Goal: Task Accomplishment & Management: Use online tool/utility

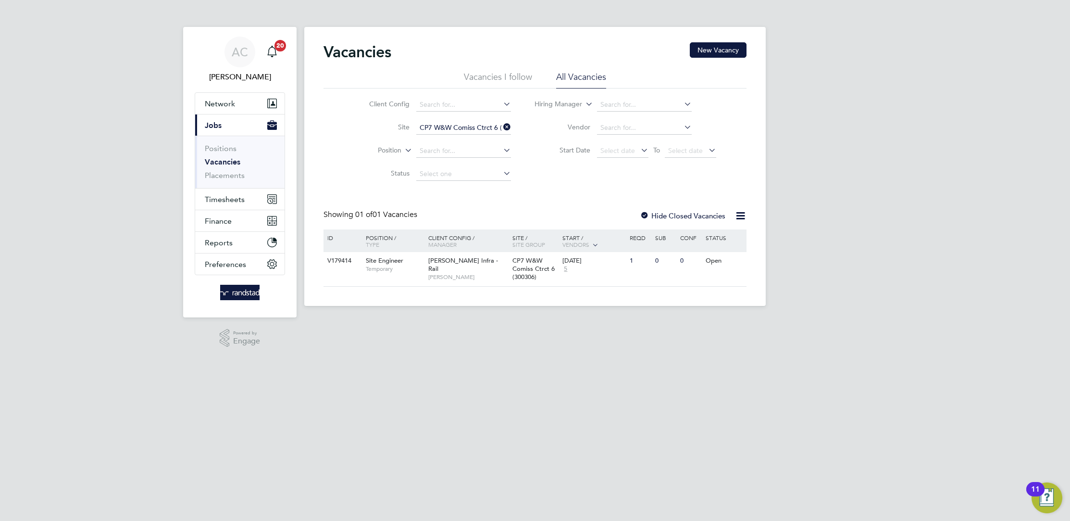
click at [438, 273] on span "[PERSON_NAME]" at bounding box center [467, 277] width 79 height 8
click at [443, 273] on span "[PERSON_NAME]" at bounding box center [467, 277] width 79 height 8
click at [386, 269] on span "Temporary" at bounding box center [395, 269] width 58 height 8
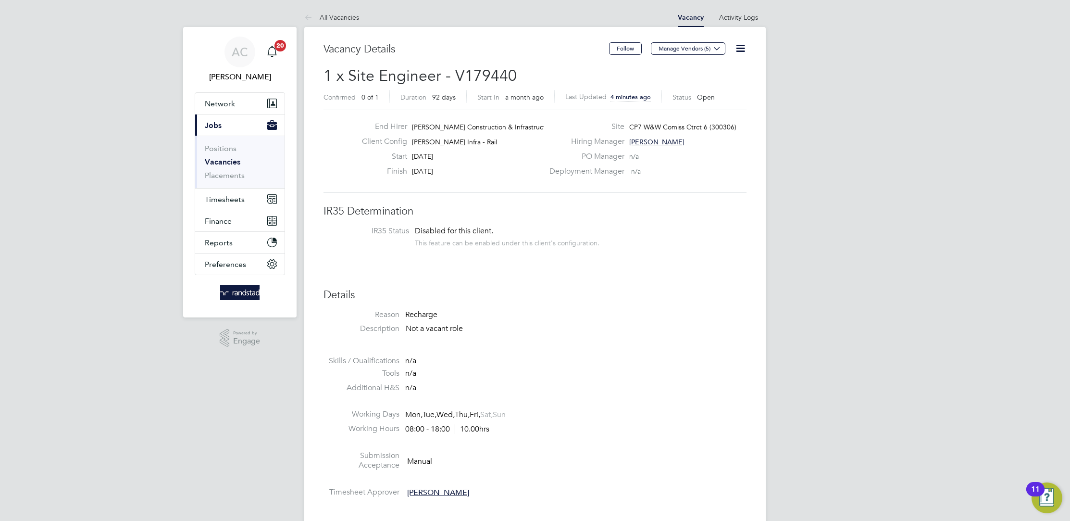
click at [484, 126] on span "Morgan Sindall Construction & Infrastruct…" at bounding box center [482, 127] width 140 height 9
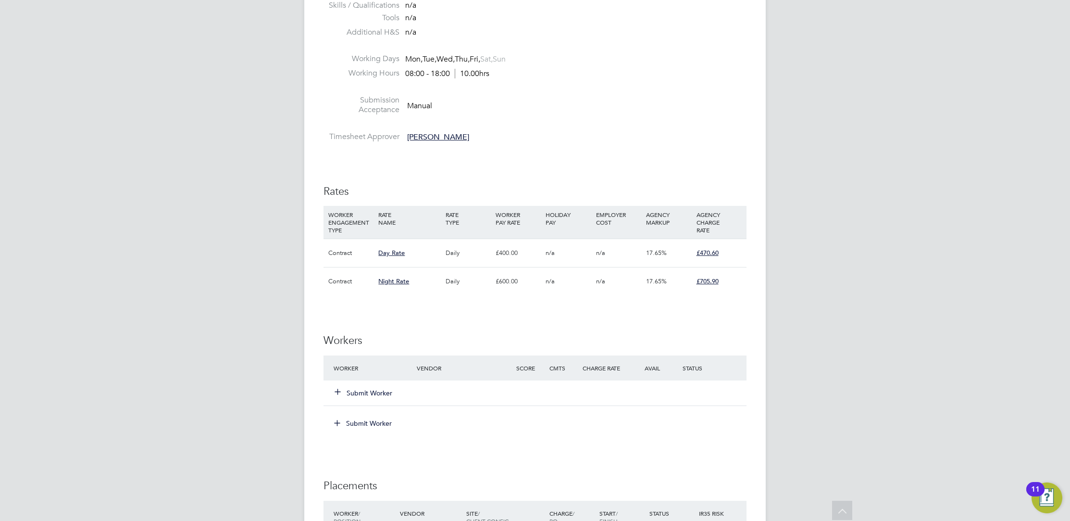
scroll to position [355, 0]
click at [362, 393] on button "Submit Worker" at bounding box center [364, 393] width 58 height 10
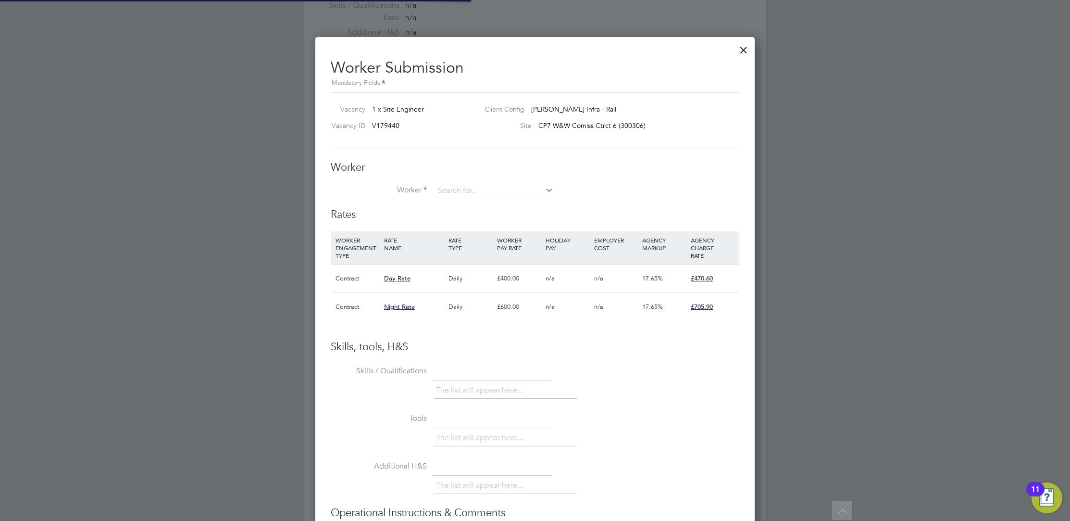
scroll to position [5, 5]
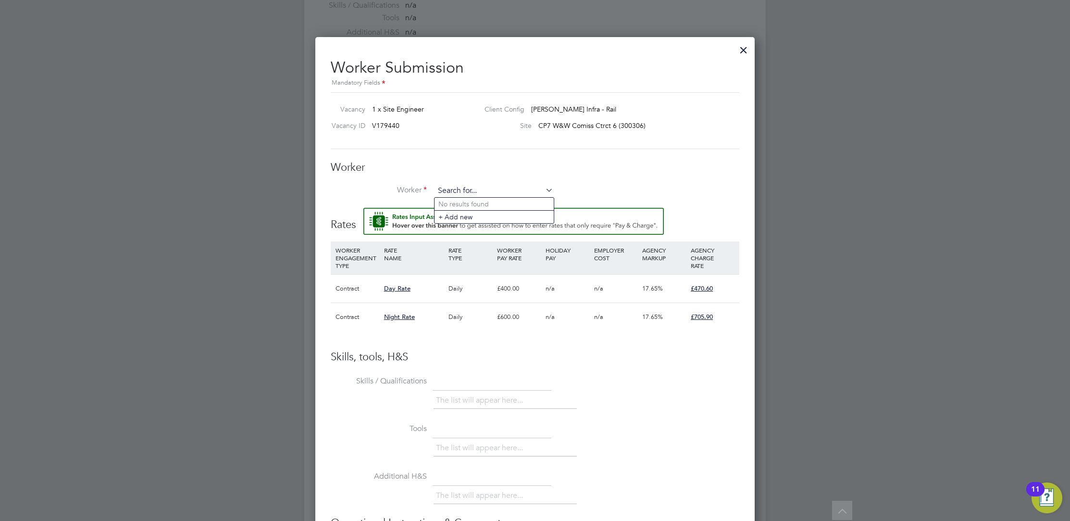
click at [478, 186] on input at bounding box center [494, 191] width 119 height 14
click at [489, 204] on li "Ephraim Chinungu (C-003607929)" at bounding box center [494, 204] width 119 height 13
type input "Ephraim Chinungu (C-003607929)"
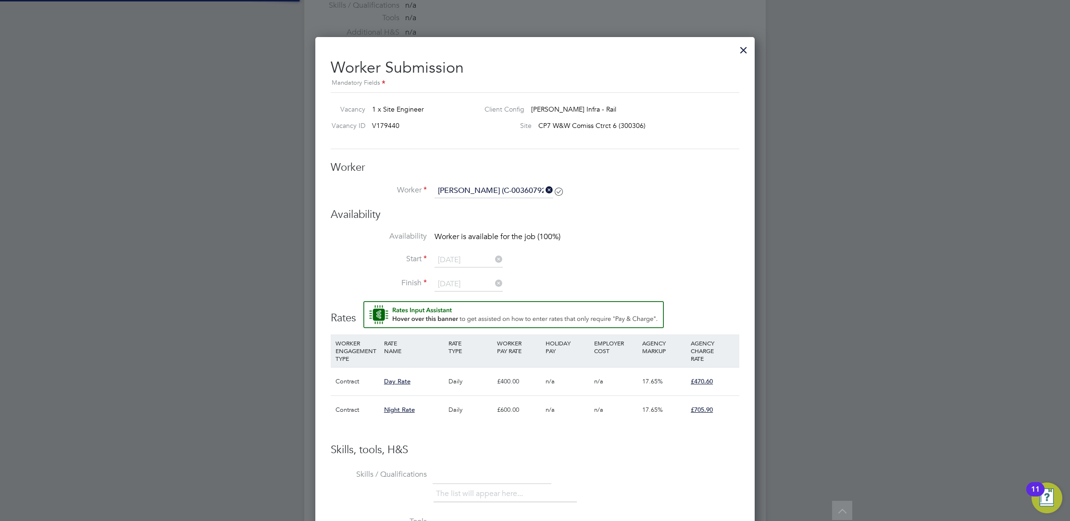
scroll to position [2, 5]
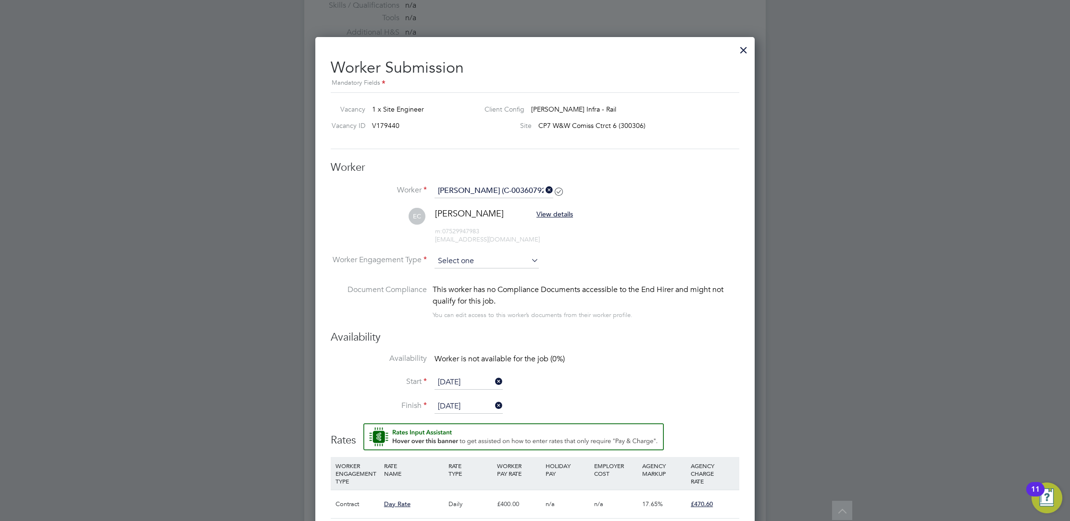
click at [511, 257] on input at bounding box center [487, 261] width 104 height 14
click at [508, 274] on div "All Vacancies Vacancy Activity Logs Vacancy Activity Logs All Vacancies Vacancy…" at bounding box center [535, 234] width 462 height 1165
click at [511, 254] on input at bounding box center [487, 261] width 104 height 14
click at [505, 269] on li "Contract" at bounding box center [487, 273] width 105 height 13
type input "Contract"
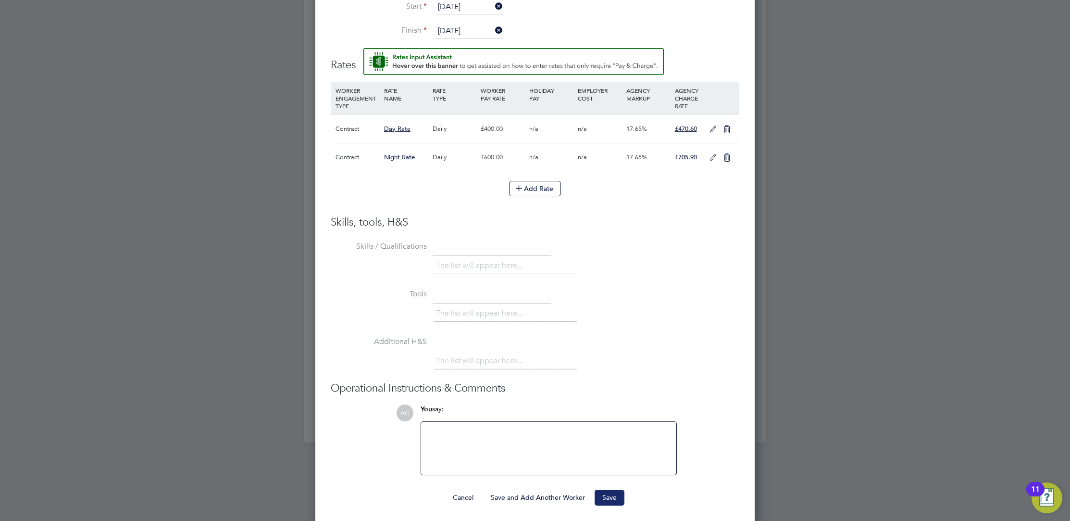
click at [619, 496] on button "Save" at bounding box center [610, 496] width 30 height 15
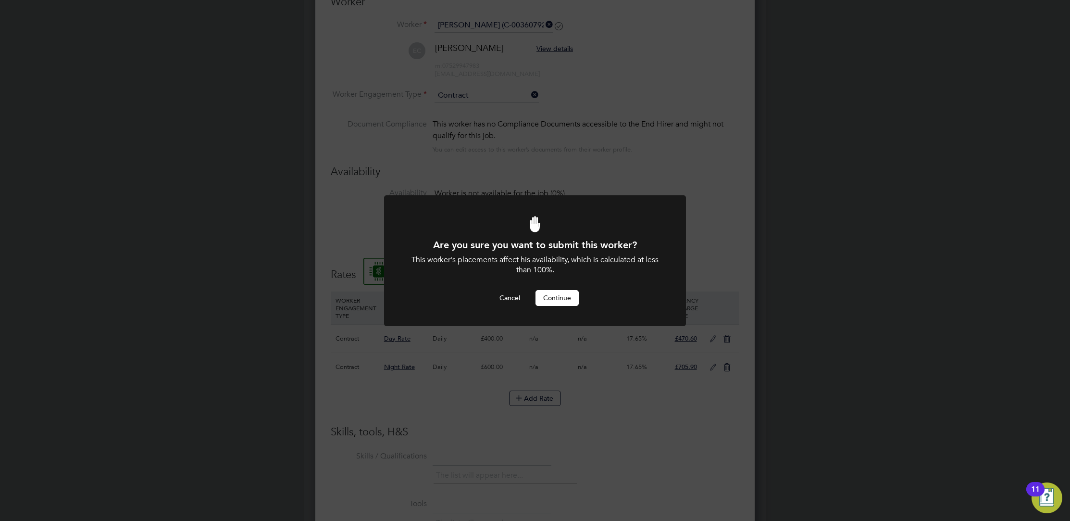
click at [564, 300] on button "Continue" at bounding box center [557, 297] width 43 height 15
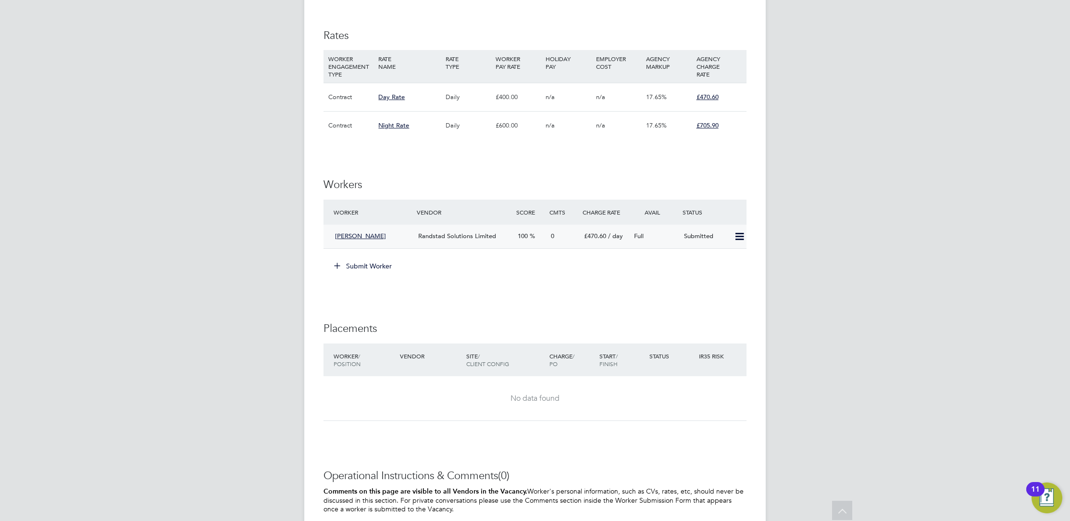
scroll to position [508, 0]
click at [741, 242] on icon at bounding box center [740, 240] width 12 height 8
click at [840, 230] on div "AC Audwin Cheung Notifications 20 Applications: Network Team Members Businesses…" at bounding box center [535, 85] width 1070 height 1187
click at [738, 236] on icon at bounding box center [740, 240] width 12 height 8
click at [790, 233] on div "AC Audwin Cheung Notifications 20 Applications: Network Team Members Businesses…" at bounding box center [535, 85] width 1070 height 1187
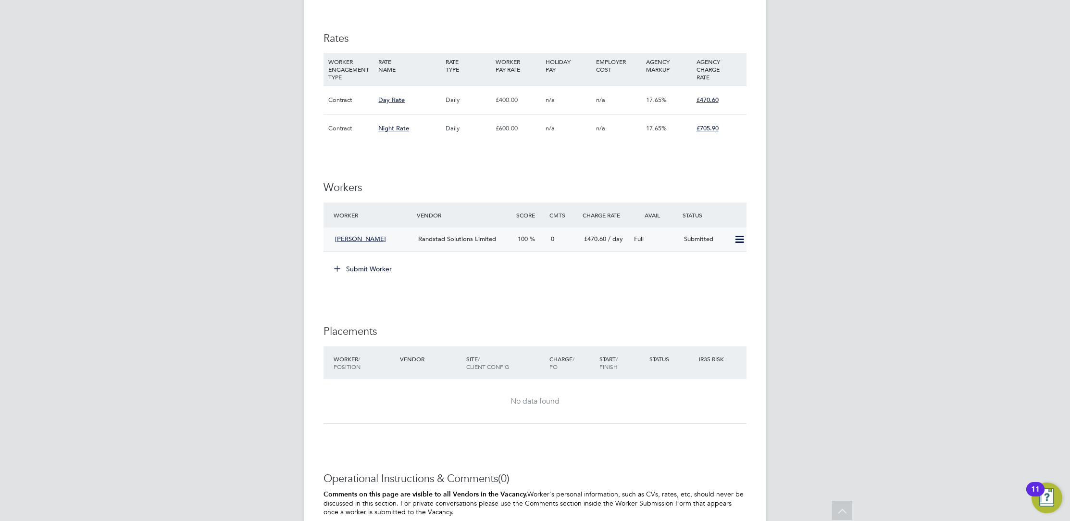
scroll to position [0, 0]
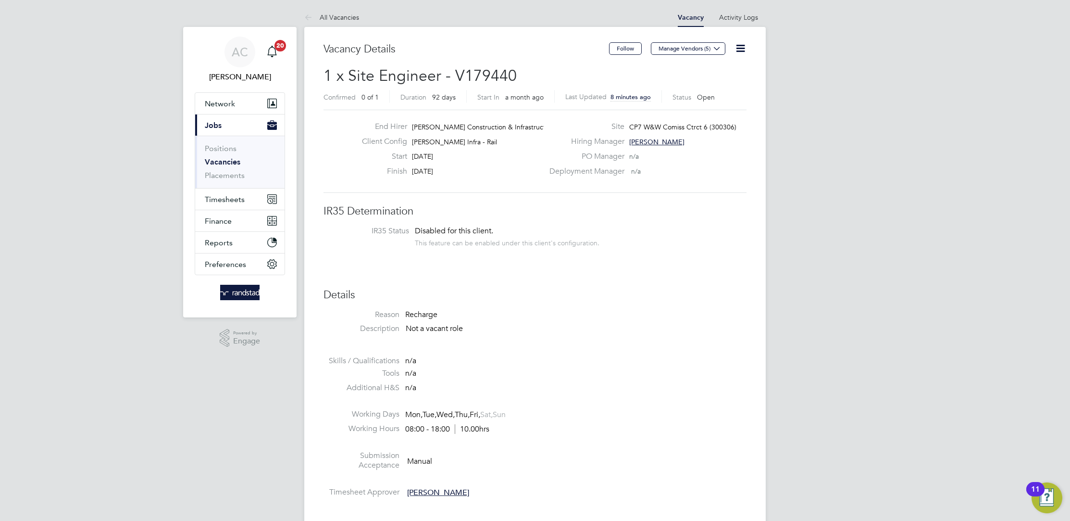
click at [739, 47] on icon at bounding box center [741, 48] width 12 height 12
click at [741, 48] on icon at bounding box center [741, 48] width 12 height 12
click at [225, 200] on span "Timesheets" at bounding box center [225, 199] width 40 height 9
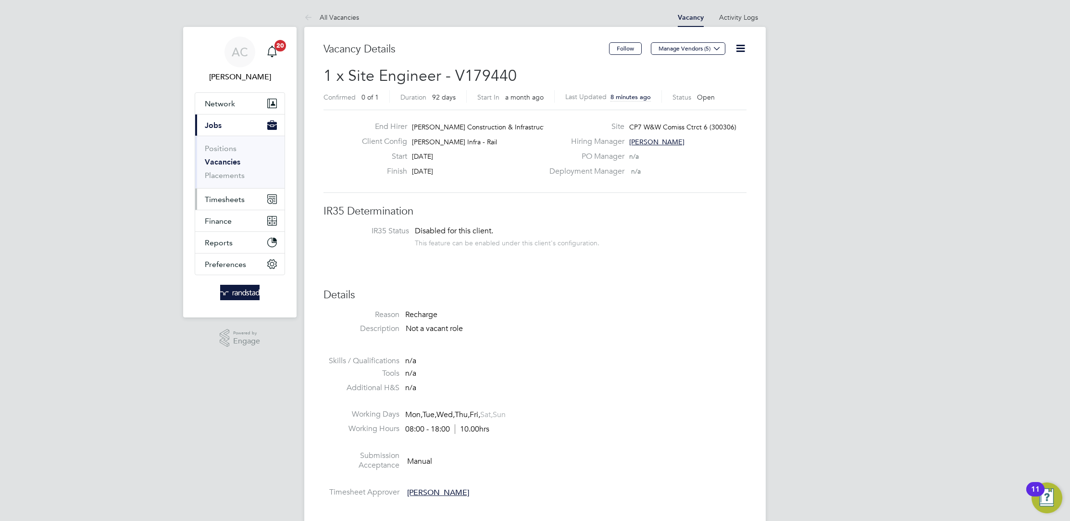
click at [222, 200] on span "Timesheets" at bounding box center [225, 199] width 40 height 9
click at [225, 170] on link "Timesheets" at bounding box center [225, 169] width 40 height 9
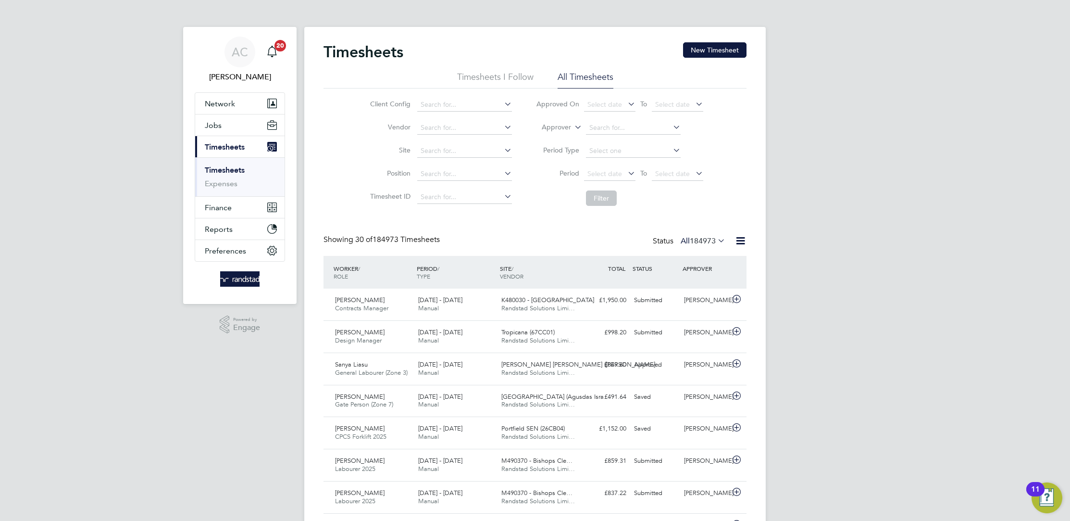
scroll to position [25, 83]
click at [463, 147] on input at bounding box center [464, 150] width 95 height 13
click at [491, 166] on li "CP7 W&W Comiss Ctrct 6 ( 300306 )" at bounding box center [474, 164] width 115 height 13
type input "CP7 W&W Comiss Ctrct 6 (300306)"
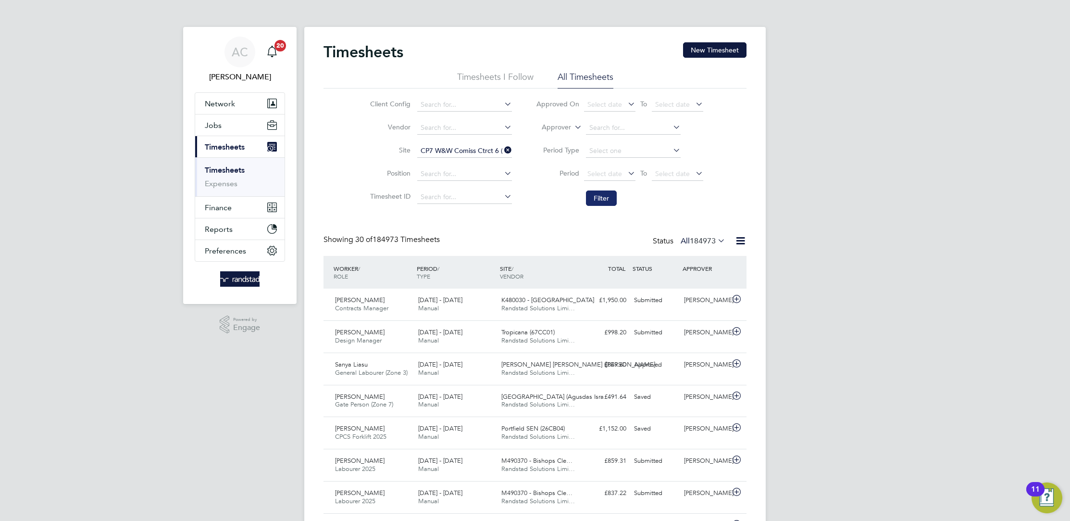
click at [599, 197] on button "Filter" at bounding box center [601, 197] width 31 height 15
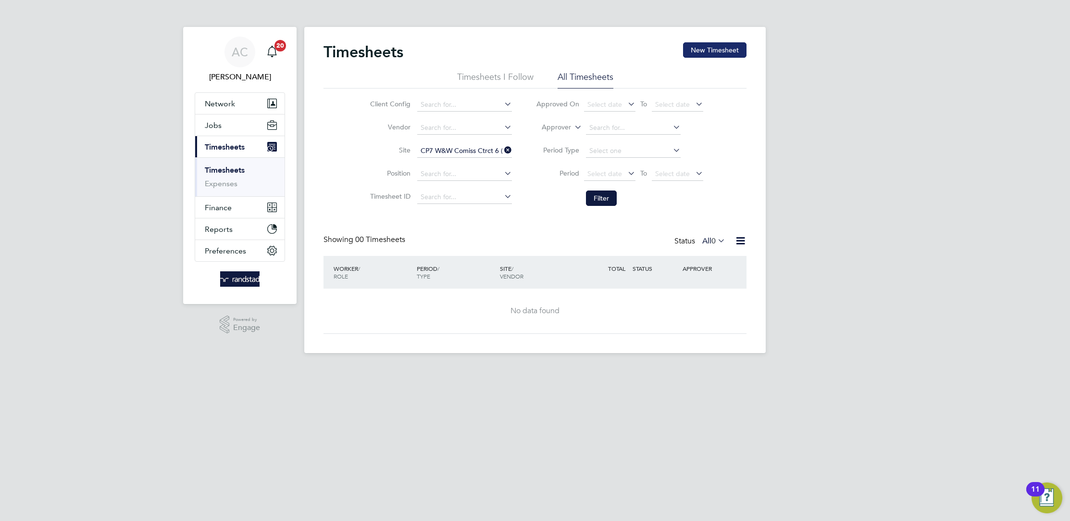
drag, startPoint x: 705, startPoint y: 58, endPoint x: 705, endPoint y: 53, distance: 4.8
click at [706, 58] on div "Timesheets New Timesheet" at bounding box center [535, 56] width 423 height 29
click at [703, 41] on div "Timesheets New Timesheet Timesheets I Follow All Timesheets Client Config Vendo…" at bounding box center [535, 190] width 462 height 326
click at [705, 49] on button "New Timesheet" at bounding box center [714, 49] width 63 height 15
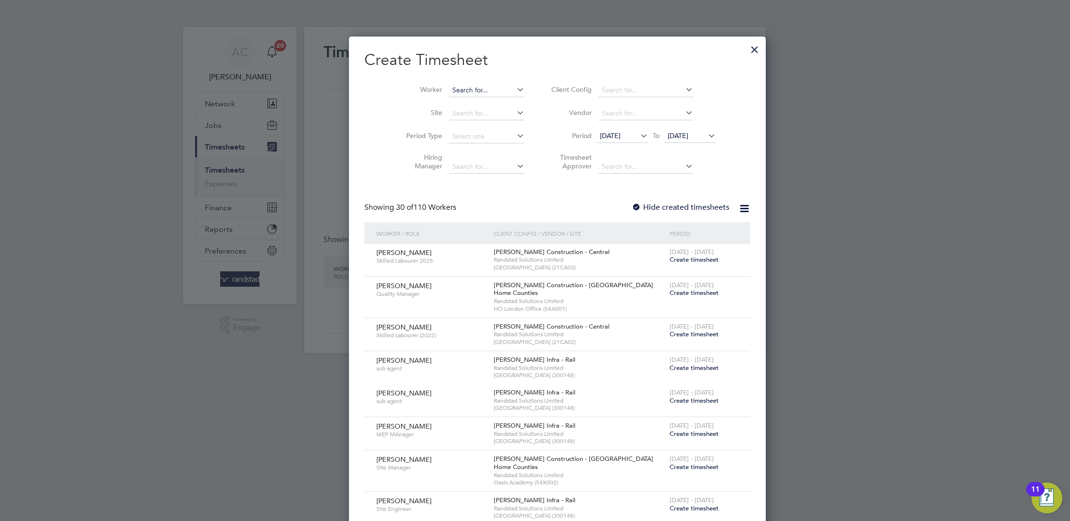
click at [449, 84] on input at bounding box center [486, 90] width 75 height 13
click at [467, 100] on li "Ephraim Chinungu" at bounding box center [464, 103] width 76 height 13
type input "[PERSON_NAME]"
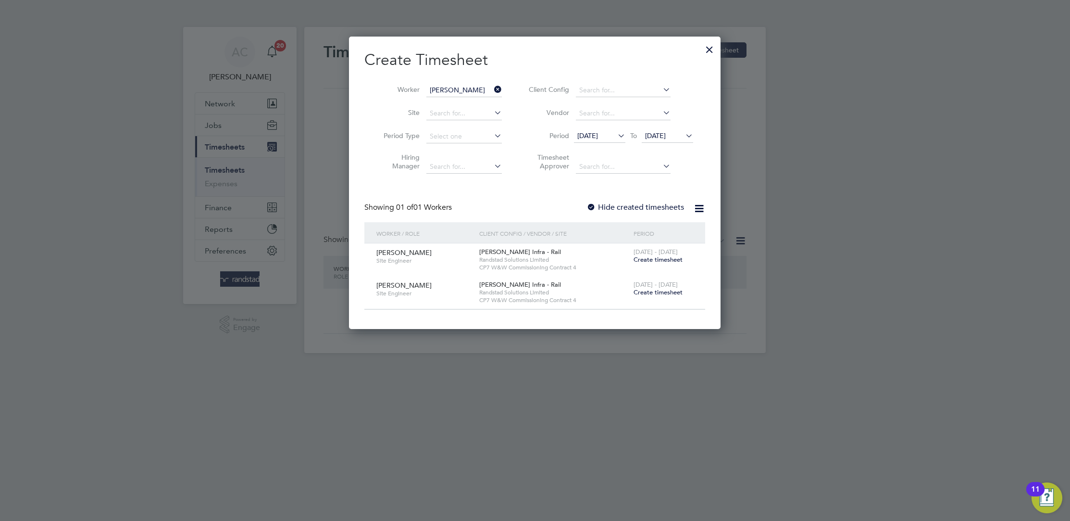
click at [860, 232] on div at bounding box center [535, 260] width 1070 height 521
click at [708, 49] on div at bounding box center [709, 46] width 17 height 17
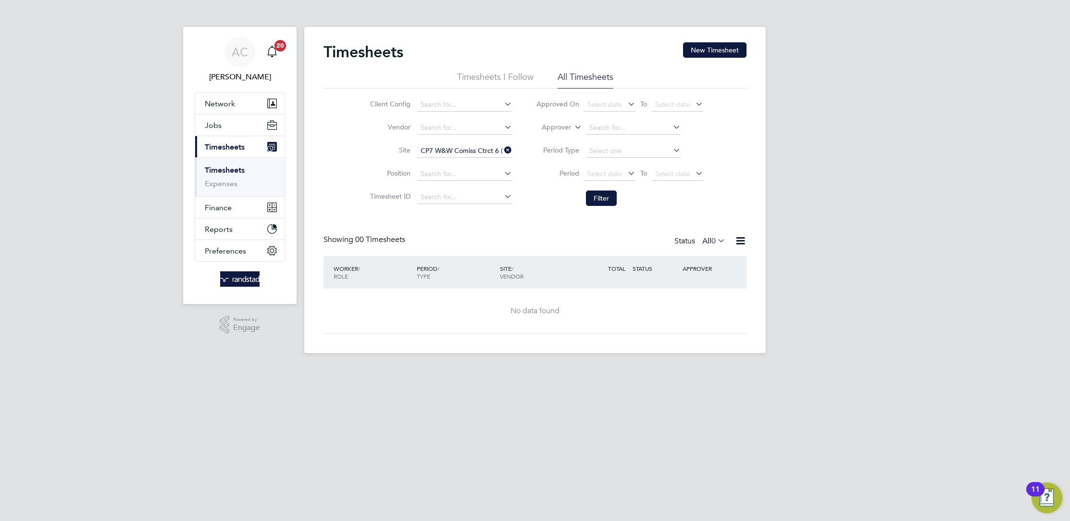
click at [550, 190] on li "Filter" at bounding box center [619, 198] width 191 height 25
click at [614, 201] on button "Filter" at bounding box center [601, 197] width 31 height 15
click at [211, 124] on span "Jobs" at bounding box center [213, 125] width 17 height 9
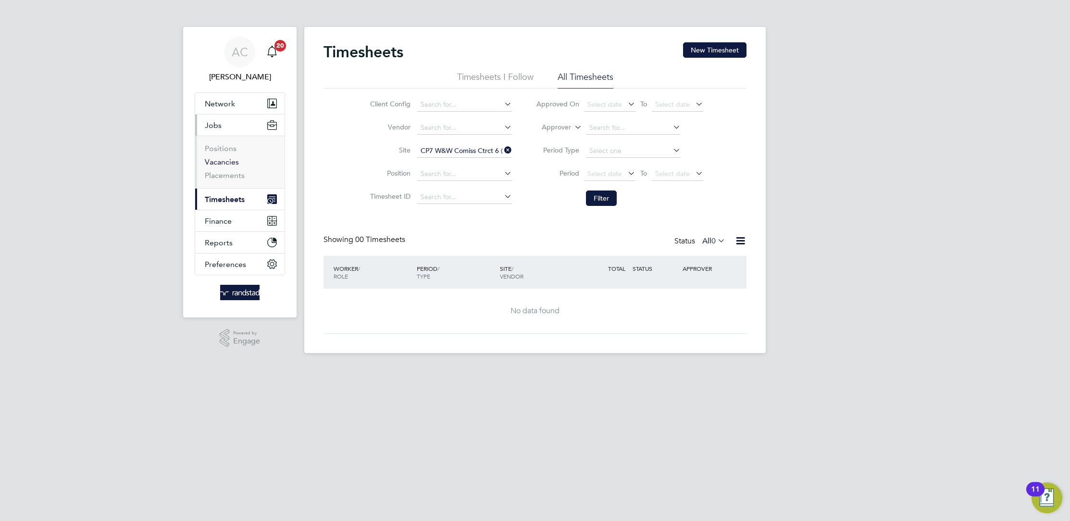
click at [227, 164] on link "Vacancies" at bounding box center [222, 161] width 34 height 9
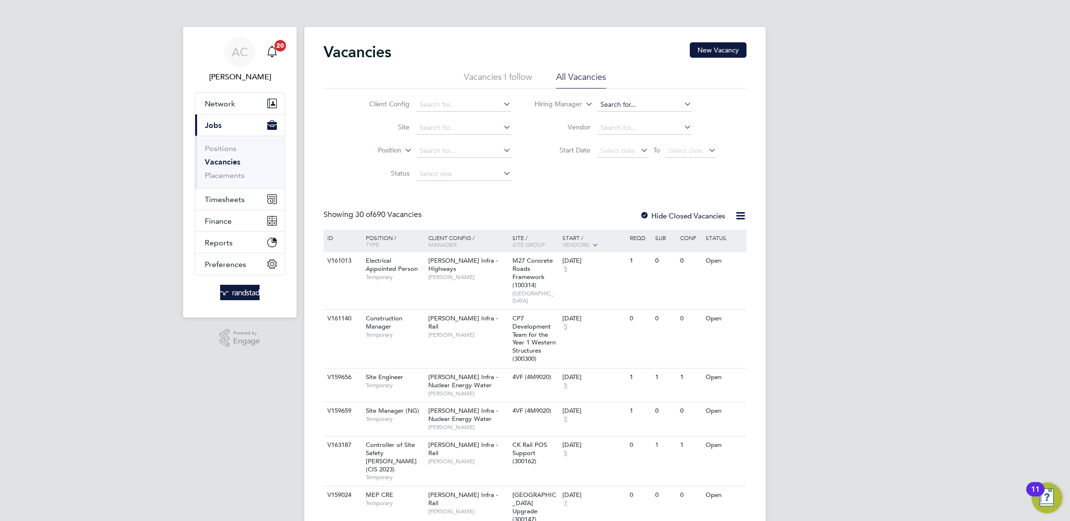
click at [614, 103] on input at bounding box center [644, 104] width 95 height 13
click at [612, 173] on div "Client Config Site Position Status Hiring Manager Vendor Start Date Select date…" at bounding box center [535, 136] width 423 height 97
click at [236, 175] on link "Placements" at bounding box center [225, 175] width 40 height 9
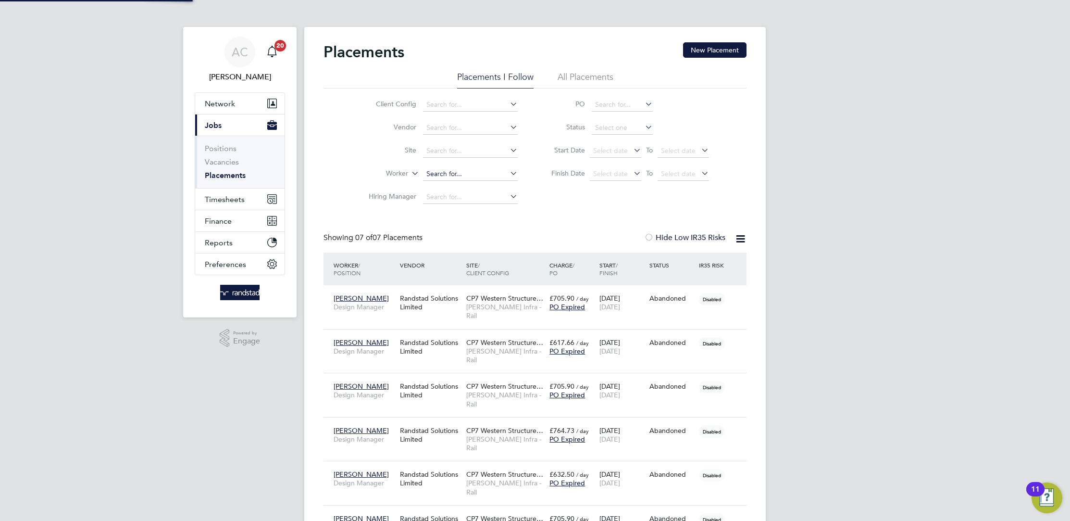
scroll to position [27, 83]
click at [449, 171] on input at bounding box center [470, 173] width 95 height 13
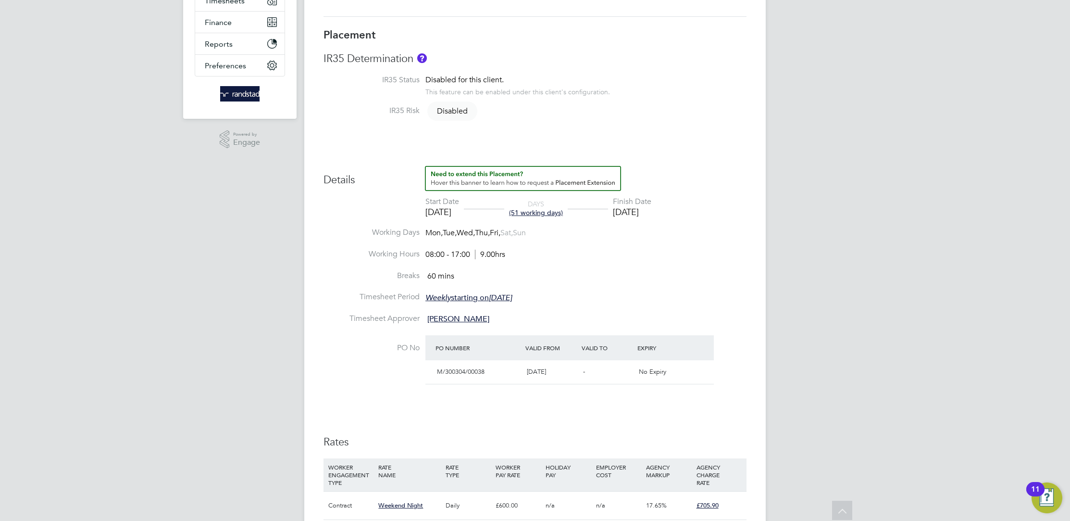
scroll to position [440, 0]
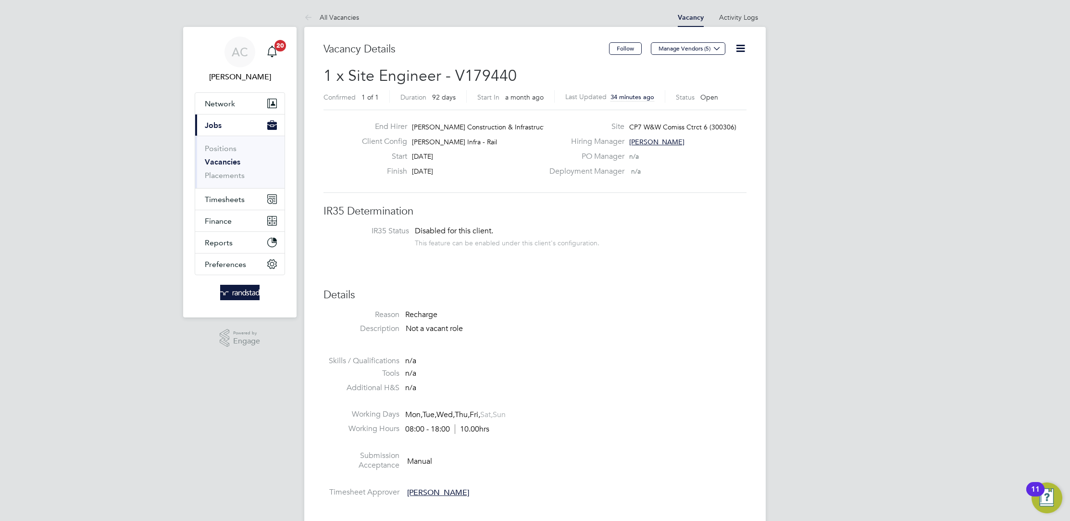
click at [739, 46] on icon at bounding box center [741, 48] width 12 height 12
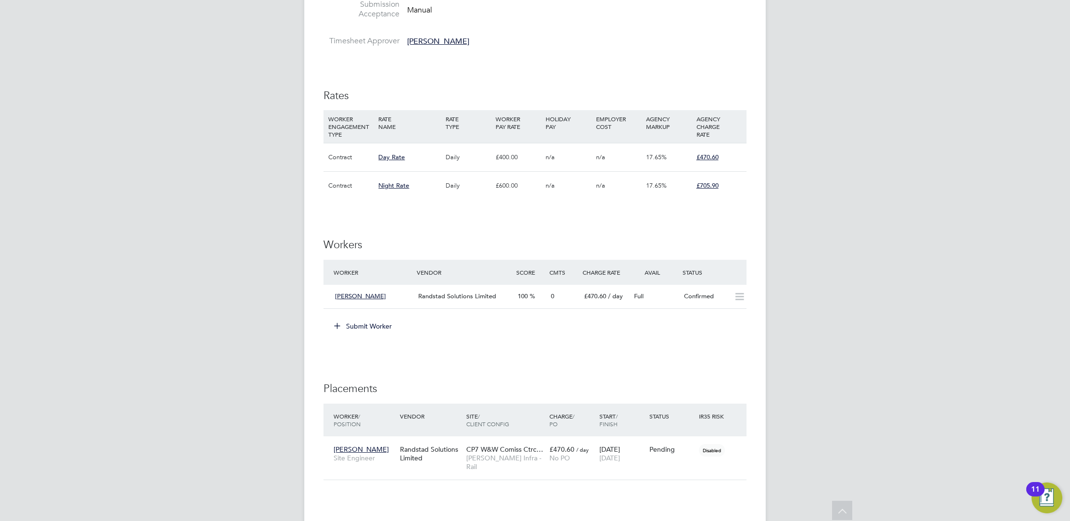
scroll to position [590, 0]
